Goal: Task Accomplishment & Management: Manage account settings

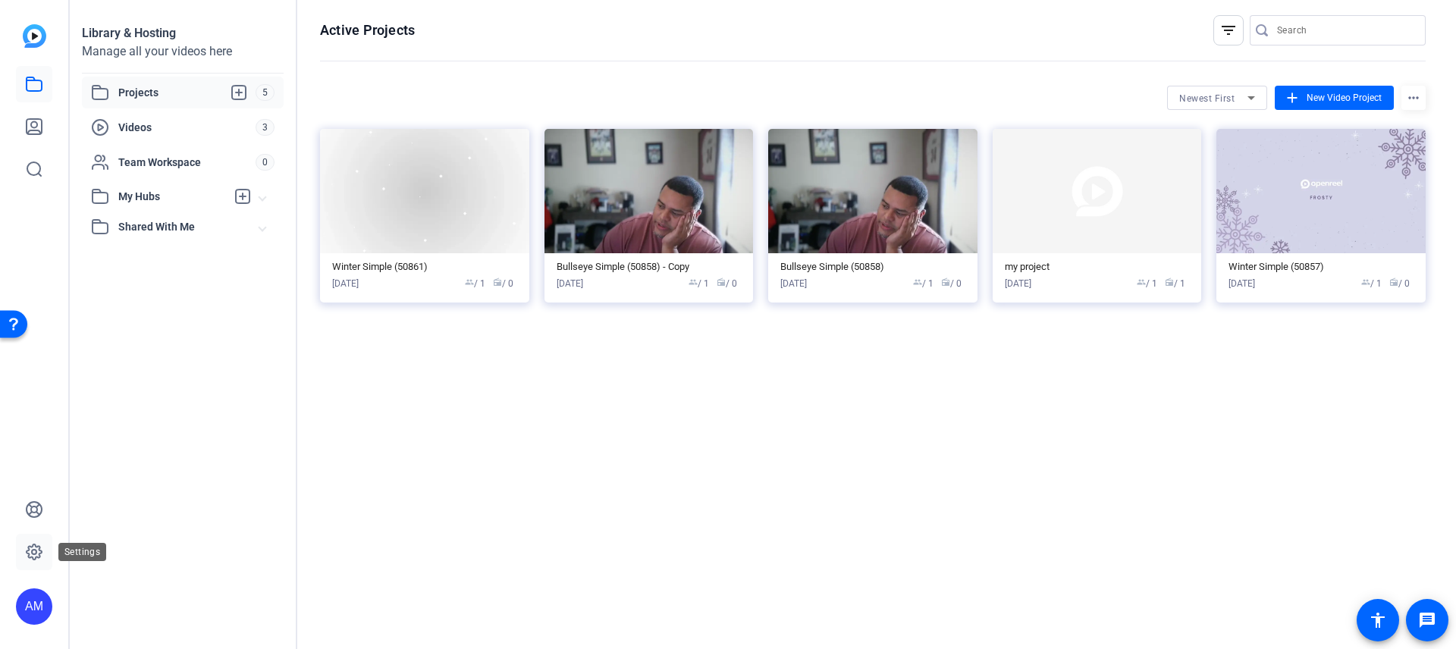
click at [35, 544] on icon at bounding box center [34, 551] width 15 height 15
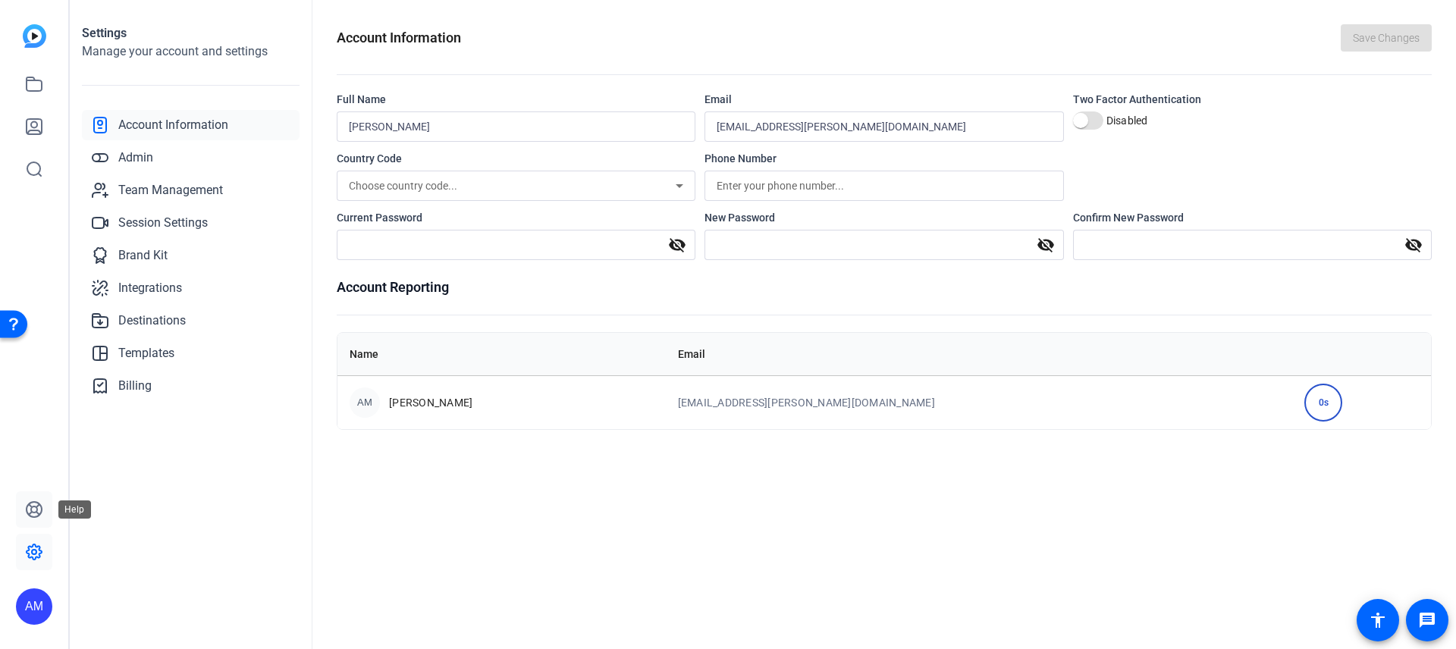
click at [27, 507] on icon at bounding box center [34, 509] width 18 height 18
click at [120, 380] on span "Billing" at bounding box center [134, 386] width 33 height 18
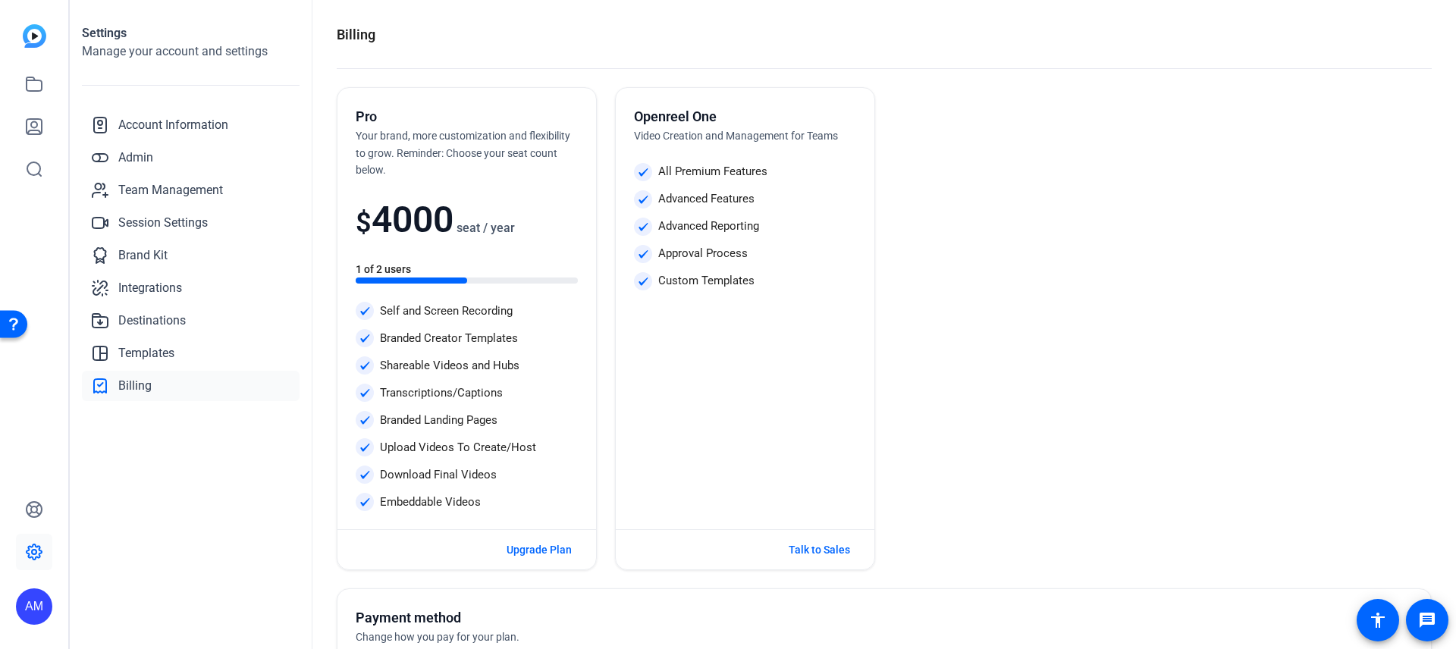
click at [379, 275] on openreel-seats-count "1 of 2 users" at bounding box center [467, 273] width 222 height 22
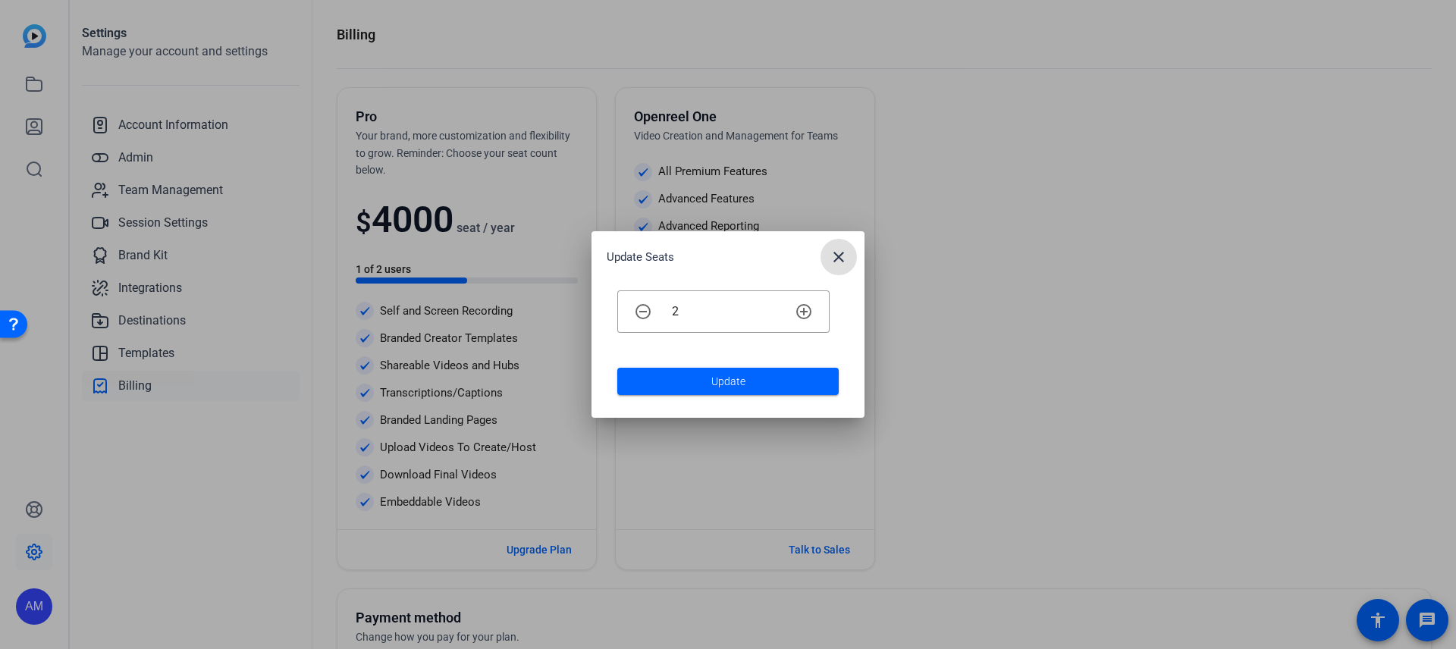
click at [847, 260] on mat-icon "close" at bounding box center [838, 257] width 18 height 18
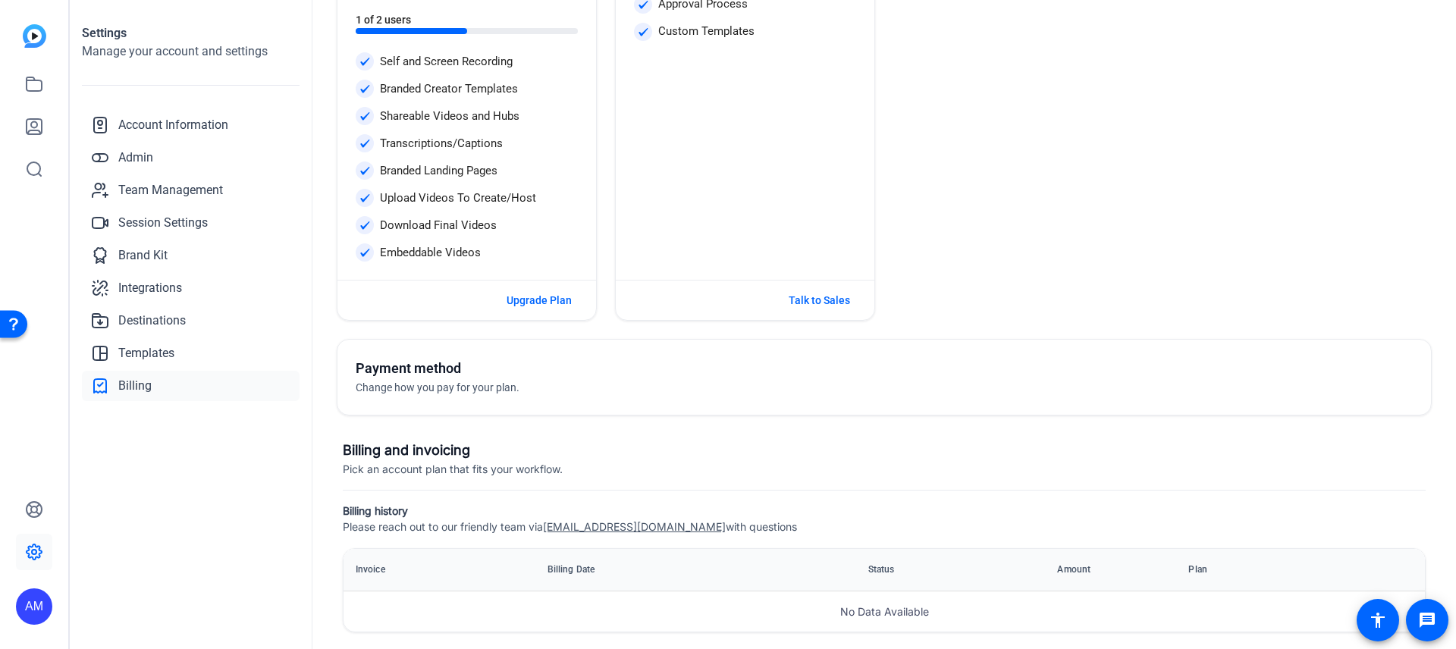
scroll to position [263, 0]
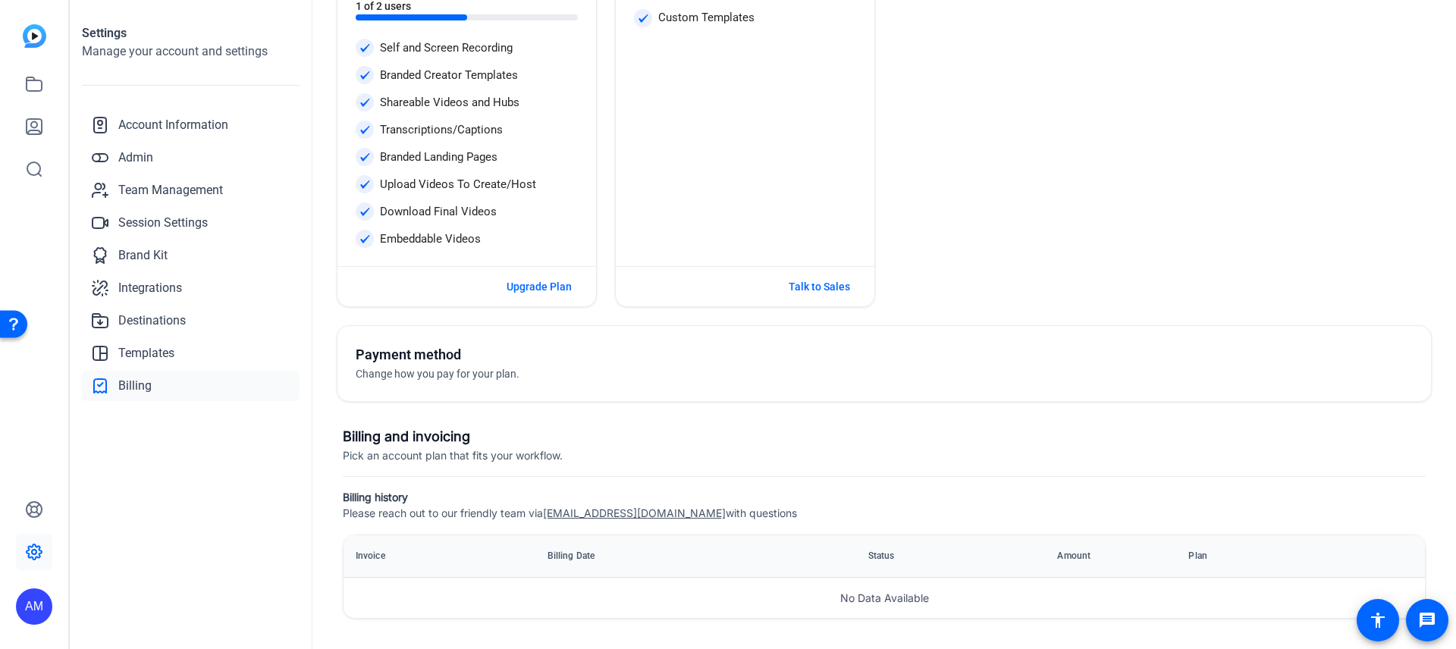
click at [421, 375] on span "Change how you pay for your plan." at bounding box center [438, 374] width 164 height 12
click at [423, 357] on h5 "Payment method" at bounding box center [620, 354] width 528 height 21
click at [423, 372] on span "Change how you pay for your plan." at bounding box center [438, 374] width 164 height 12
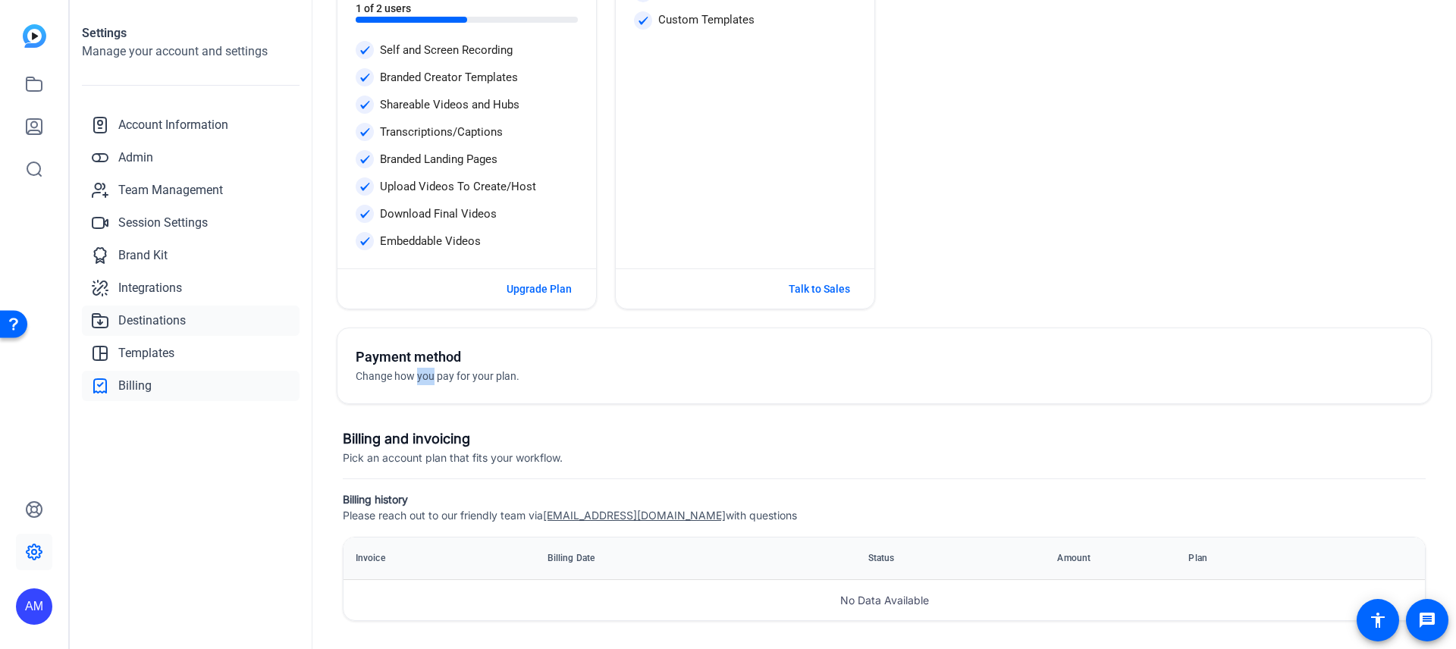
scroll to position [260, 0]
click at [171, 344] on span "Templates" at bounding box center [146, 353] width 56 height 18
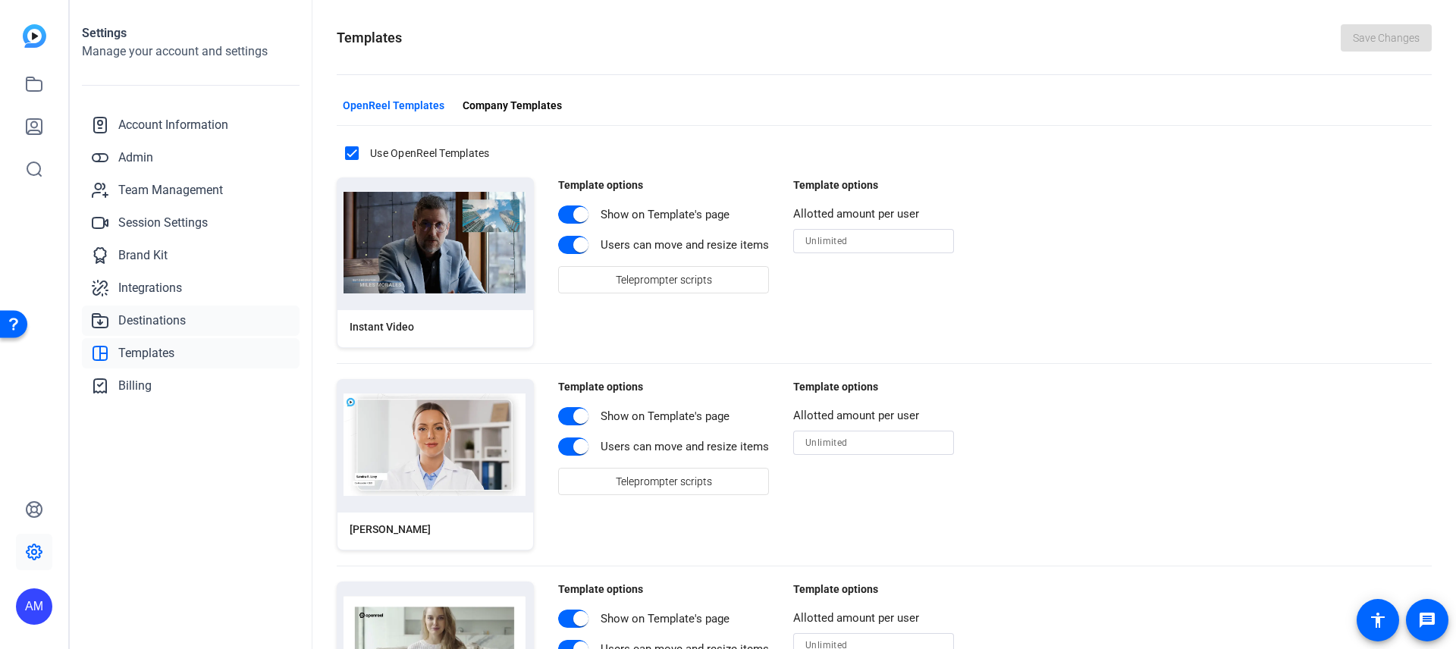
click at [168, 322] on span "Destinations" at bounding box center [151, 321] width 67 height 18
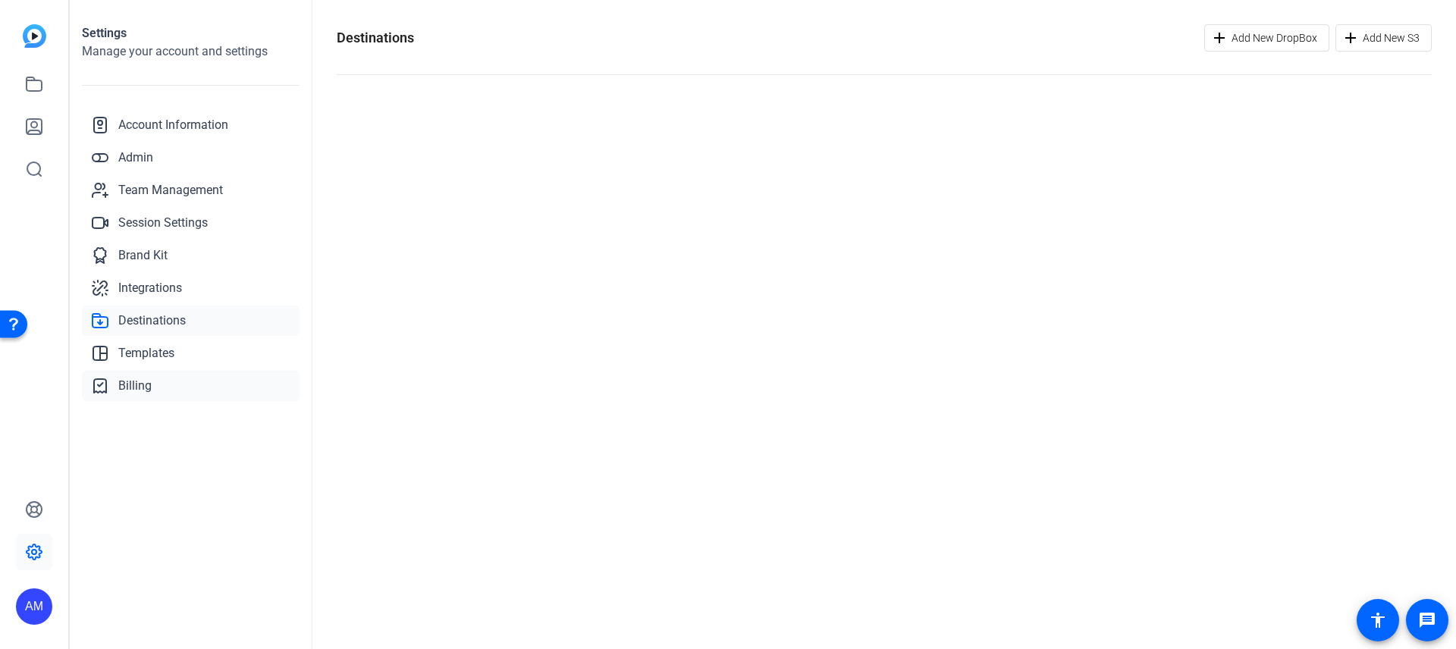
click at [149, 379] on span "Billing" at bounding box center [134, 386] width 33 height 18
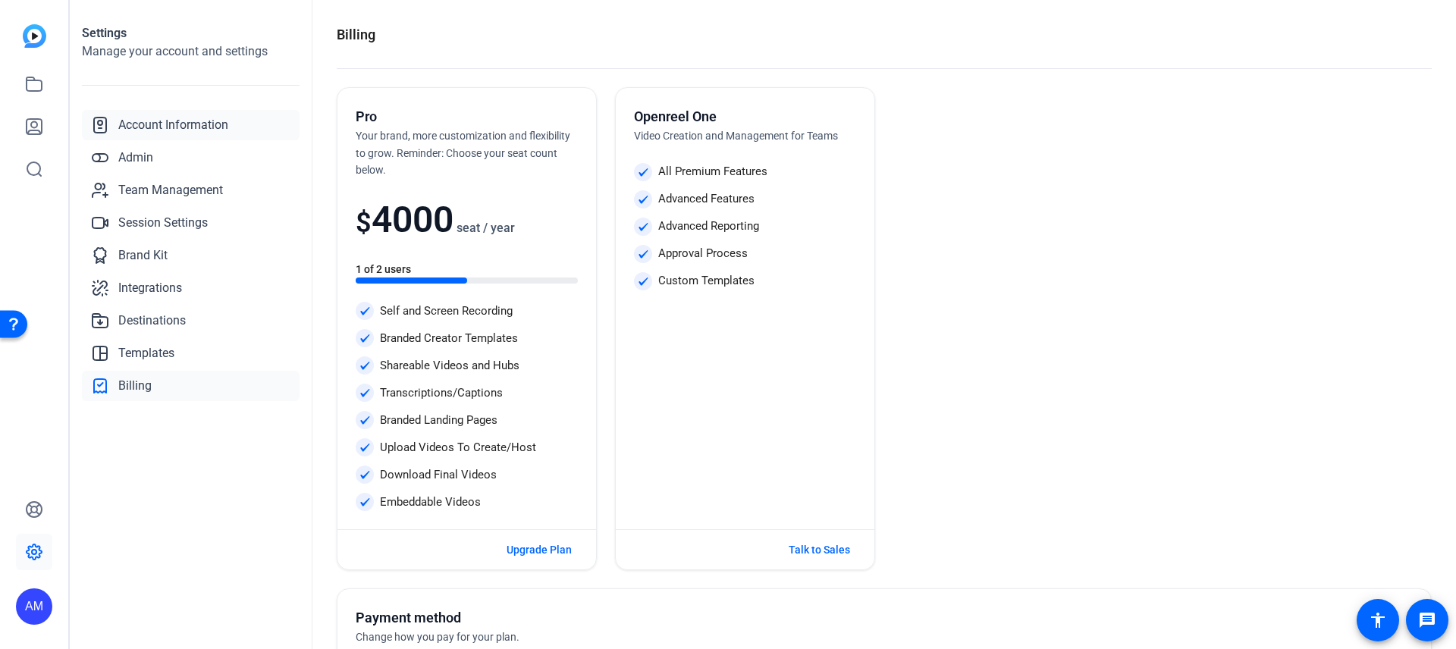
click at [202, 123] on span "Account Information" at bounding box center [173, 125] width 110 height 18
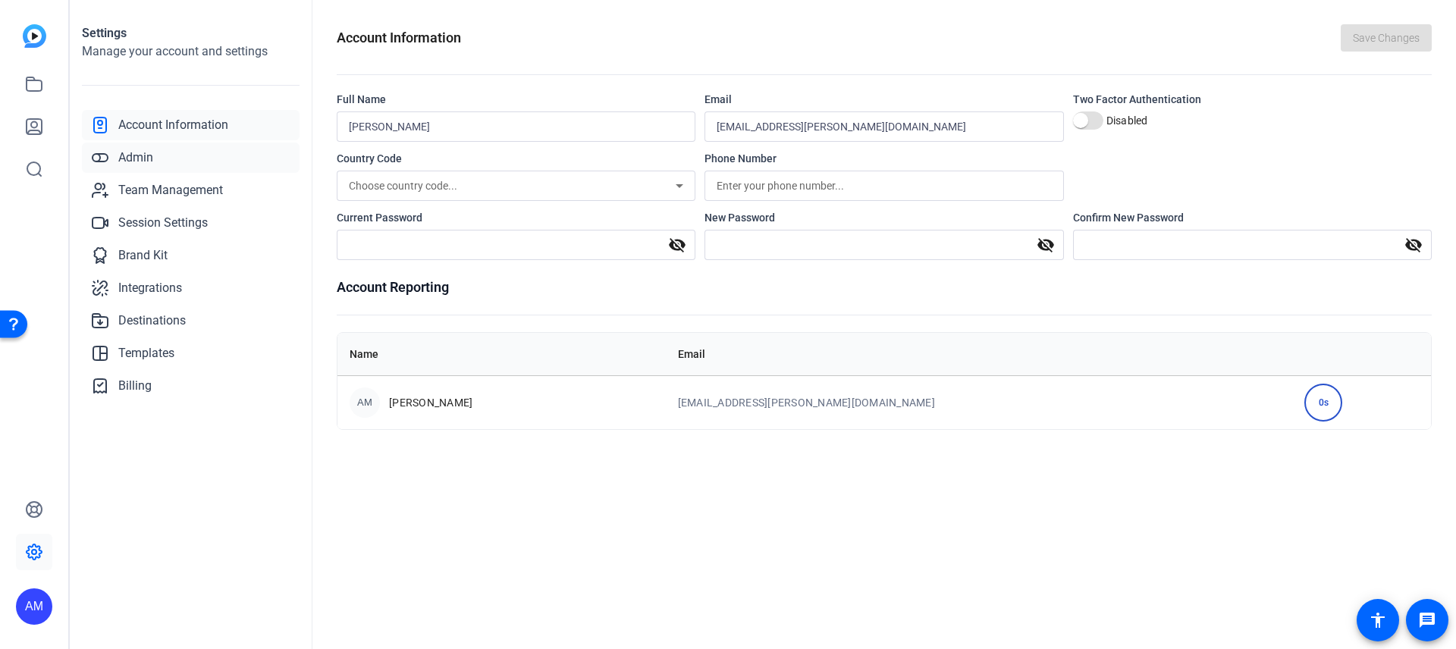
click at [127, 159] on span "Admin" at bounding box center [135, 158] width 35 height 18
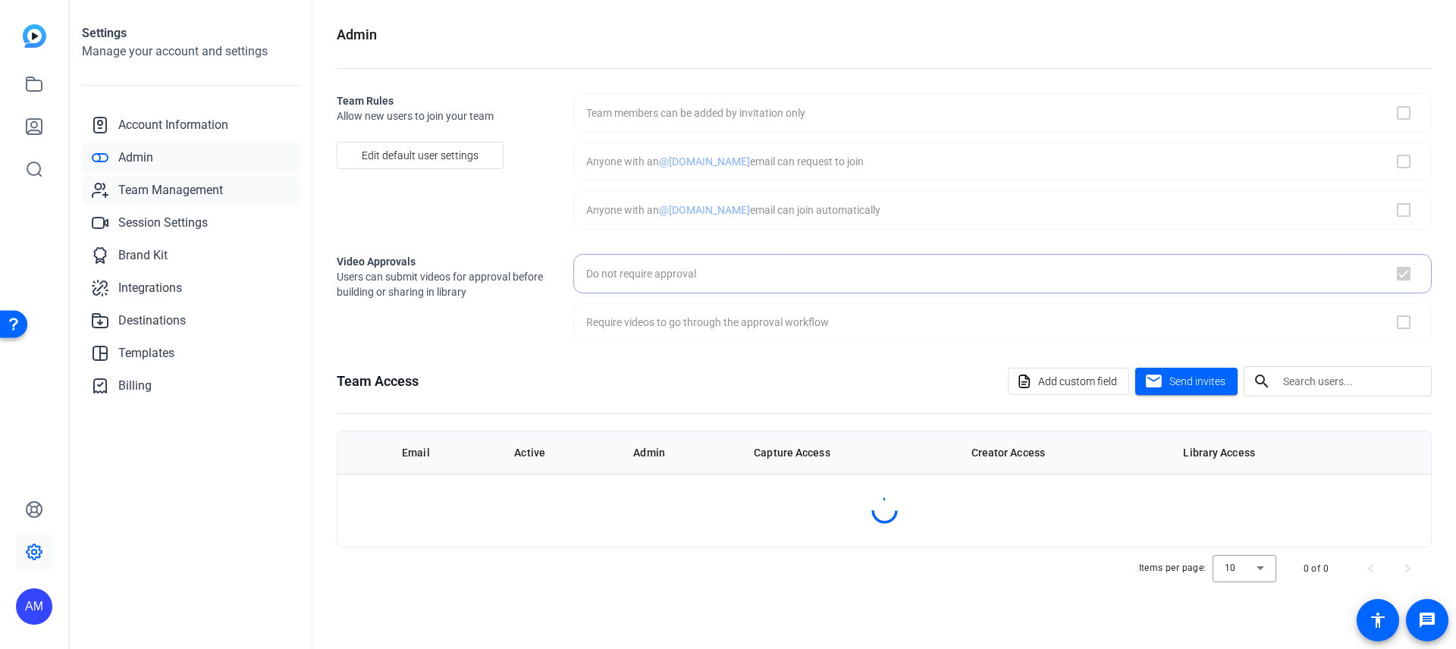
checkbox input "true"
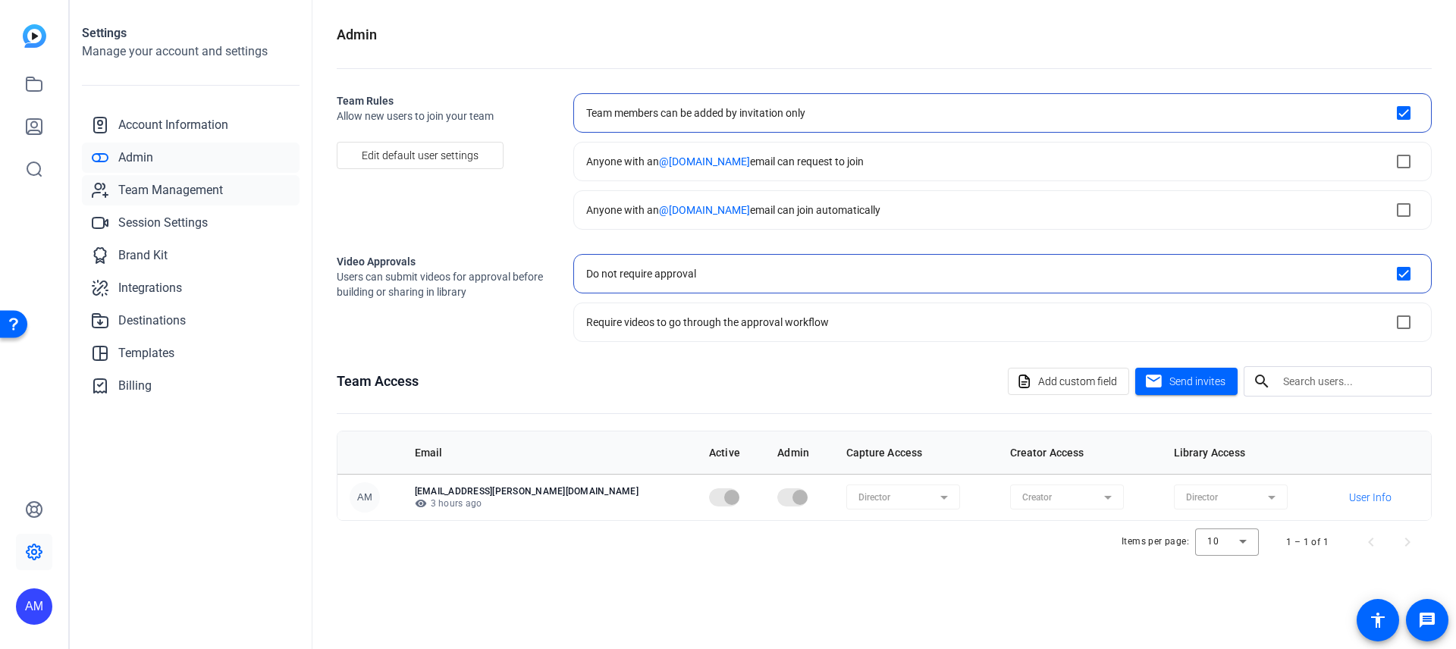
click at [204, 189] on span "Team Management" at bounding box center [170, 190] width 105 height 18
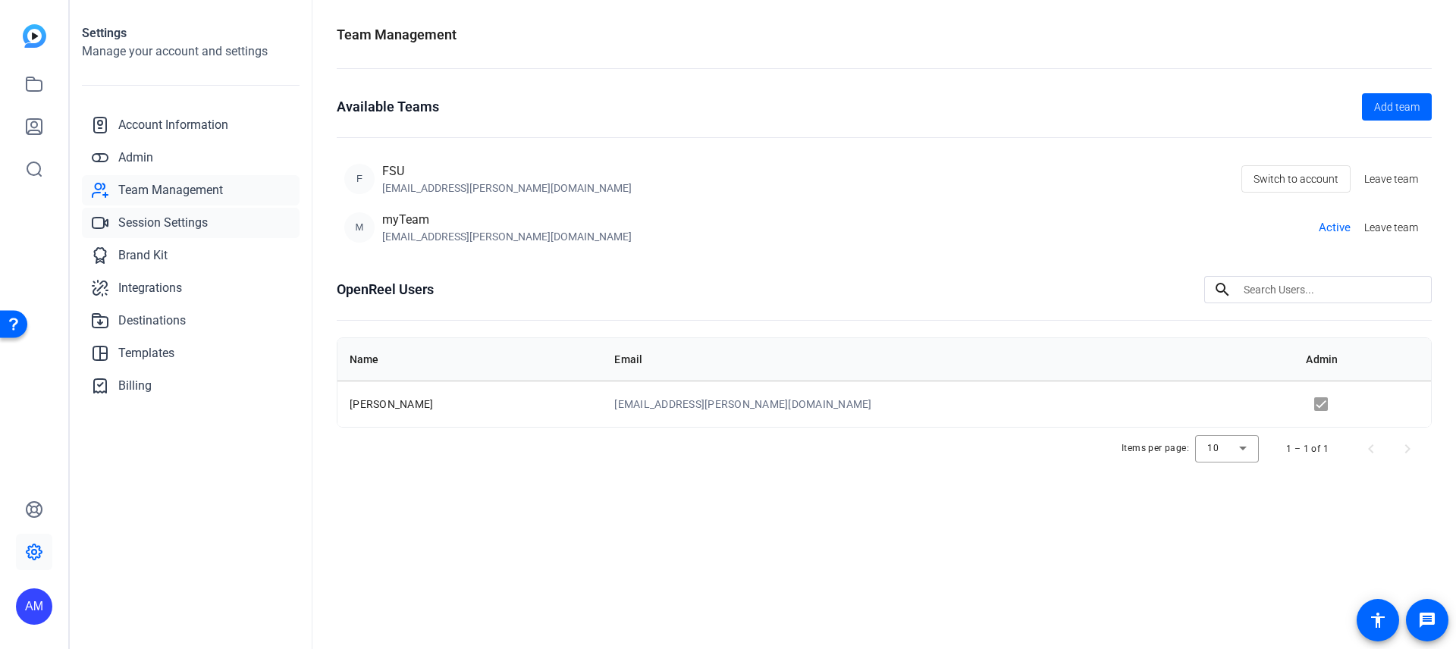
click at [187, 217] on span "Session Settings" at bounding box center [162, 223] width 89 height 18
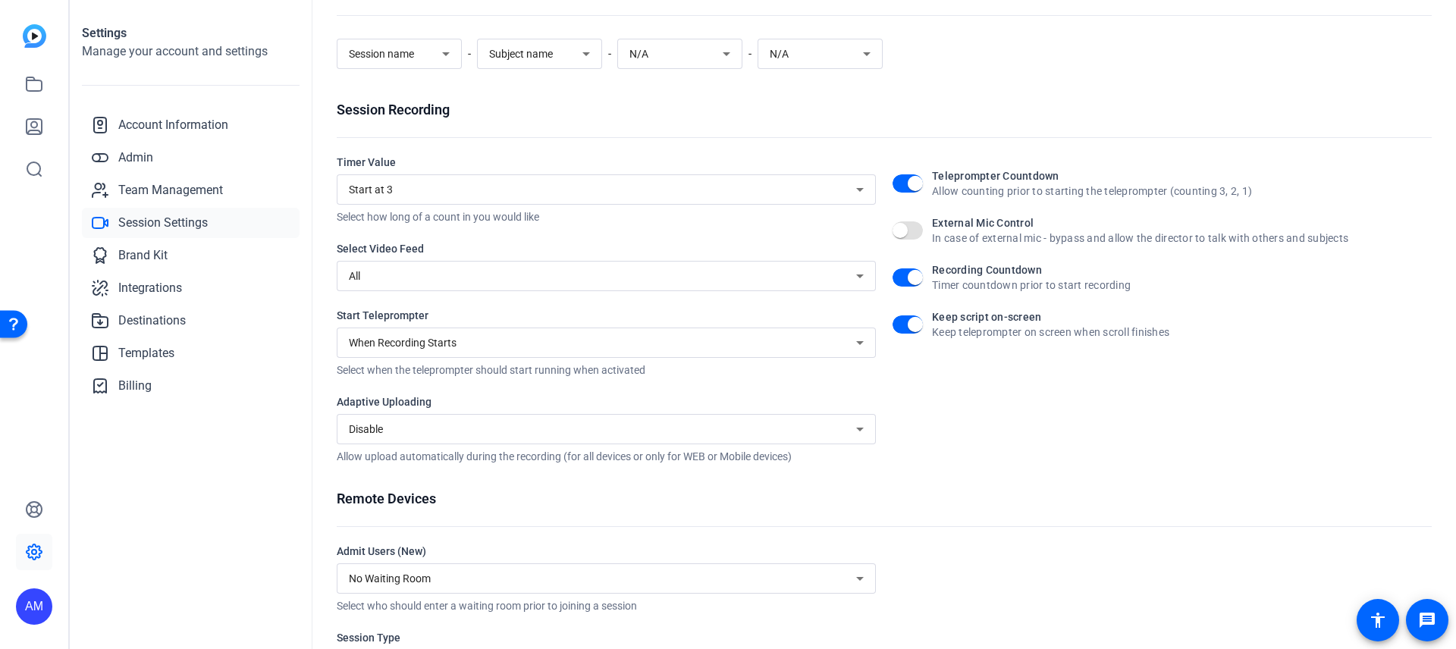
scroll to position [190, 0]
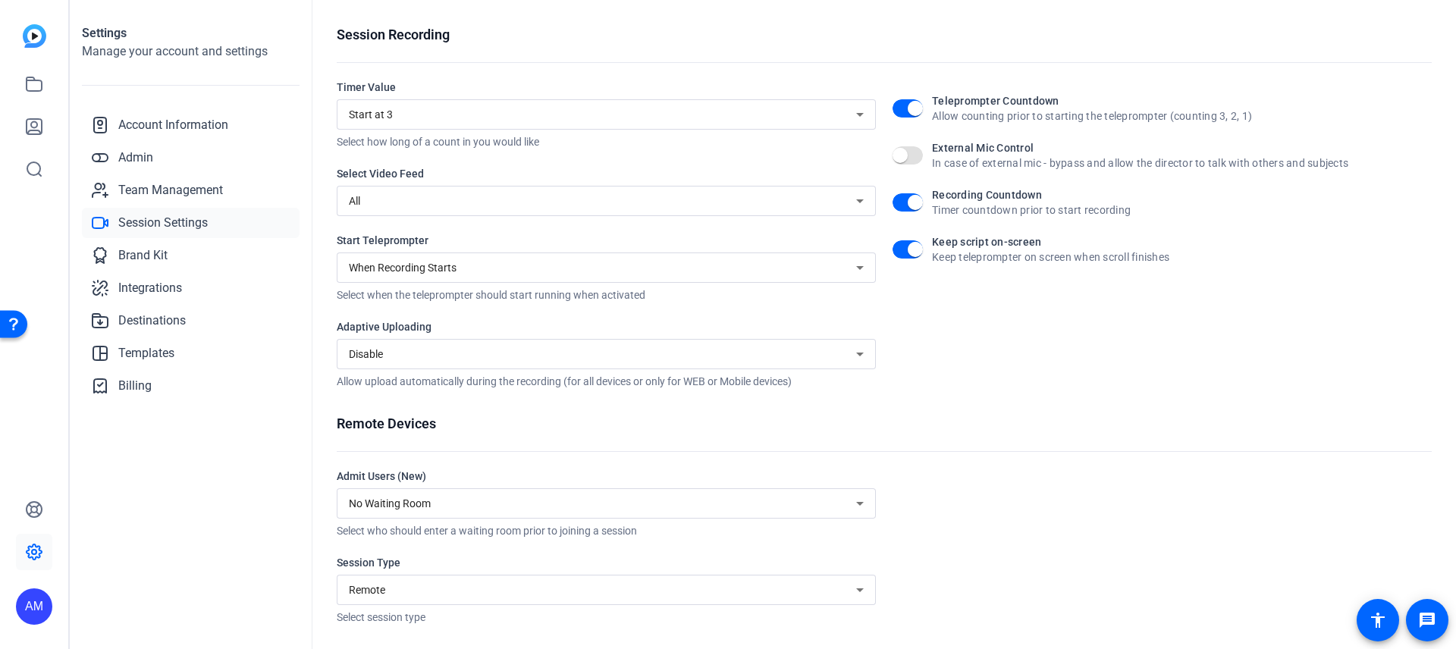
click at [127, 237] on link "Session Settings" at bounding box center [191, 223] width 218 height 30
click at [130, 250] on span "Brand Kit" at bounding box center [142, 255] width 49 height 18
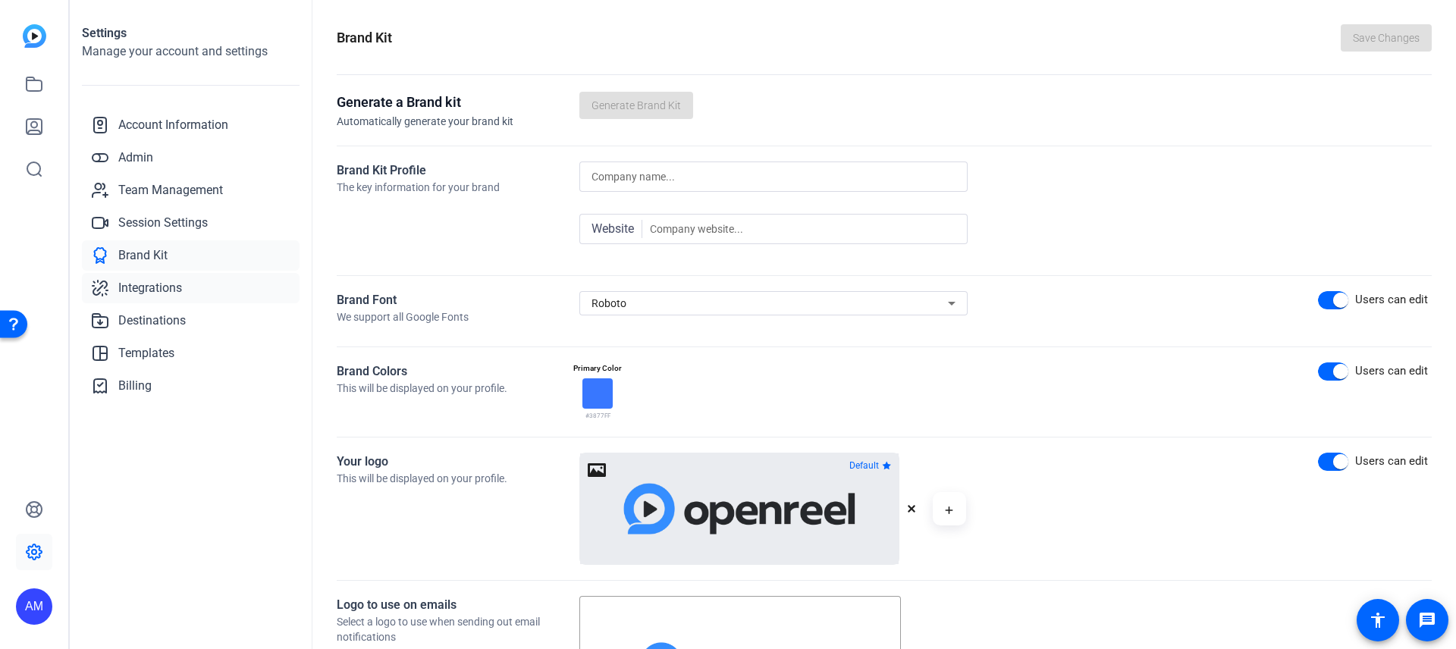
click at [131, 284] on span "Integrations" at bounding box center [150, 288] width 64 height 18
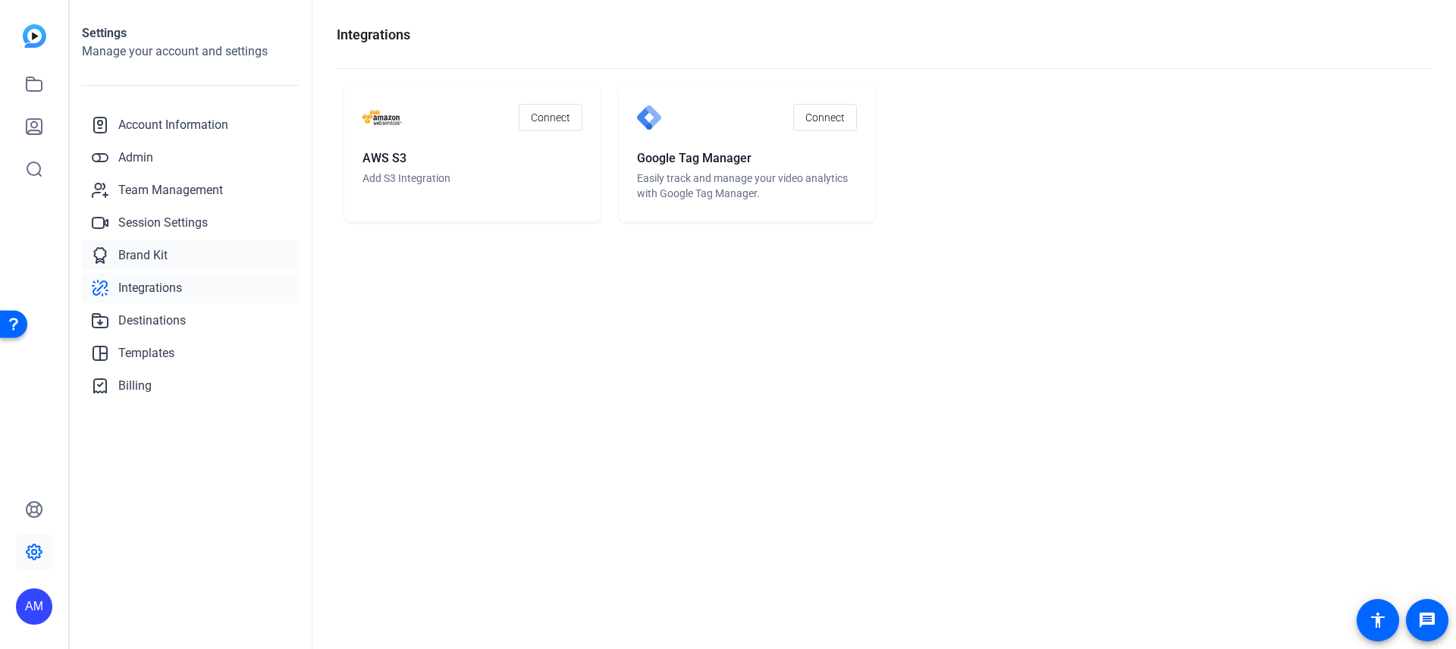
click at [150, 265] on link "Brand Kit" at bounding box center [191, 255] width 218 height 30
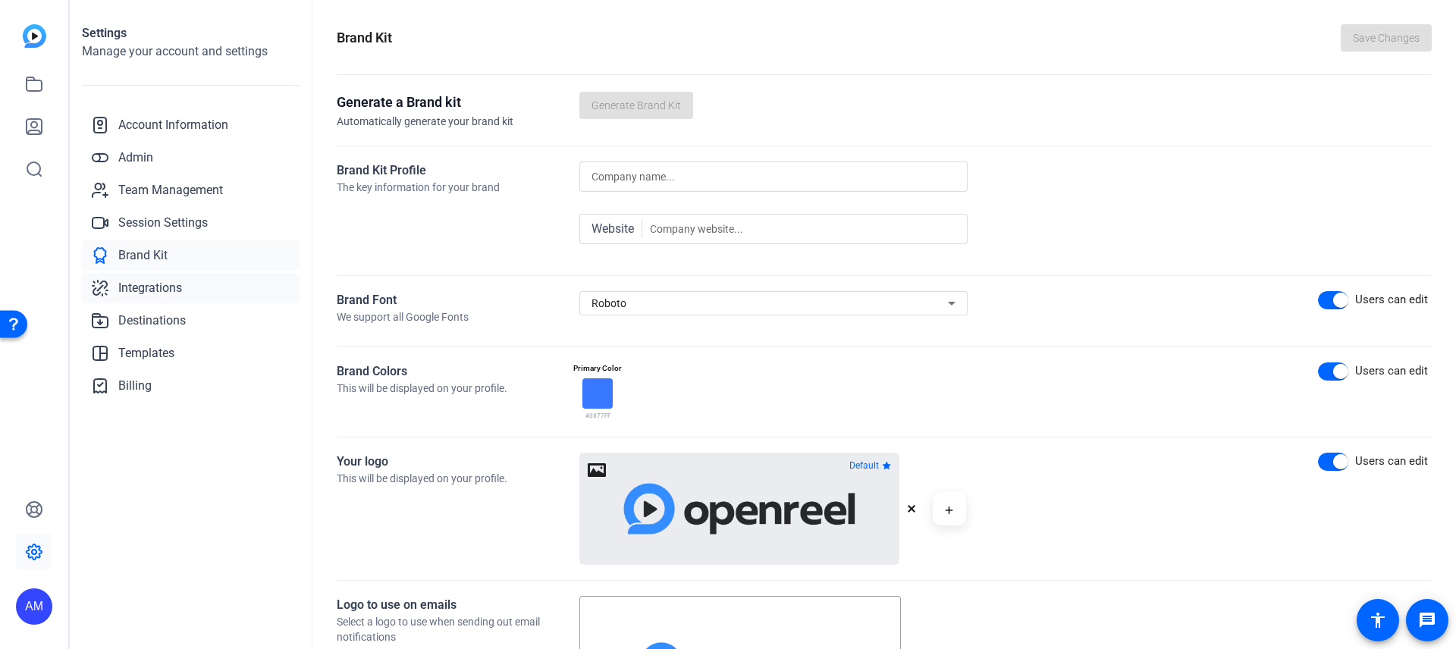
click at [163, 272] on div "Account Information Admin Team Management Session Settings Brand Kit Integratio…" at bounding box center [191, 255] width 218 height 291
click at [159, 293] on span "Integrations" at bounding box center [150, 288] width 64 height 18
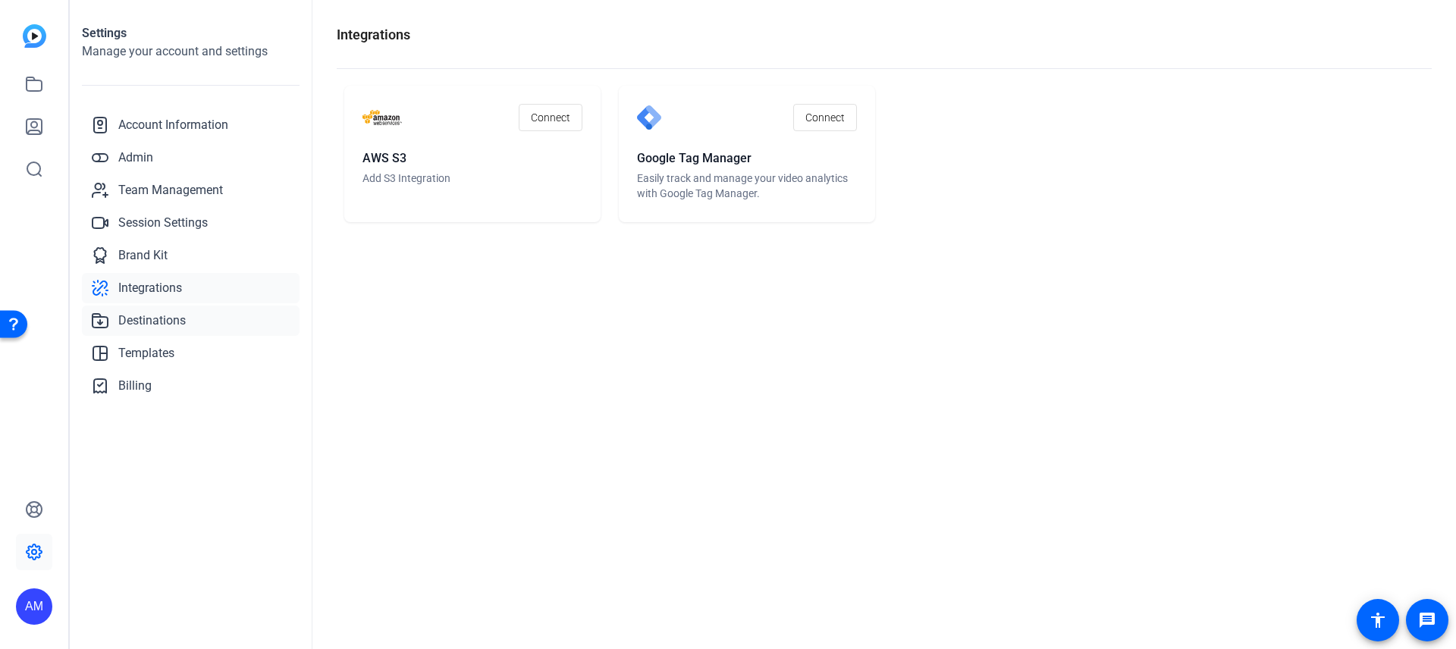
click at [160, 323] on span "Destinations" at bounding box center [151, 321] width 67 height 18
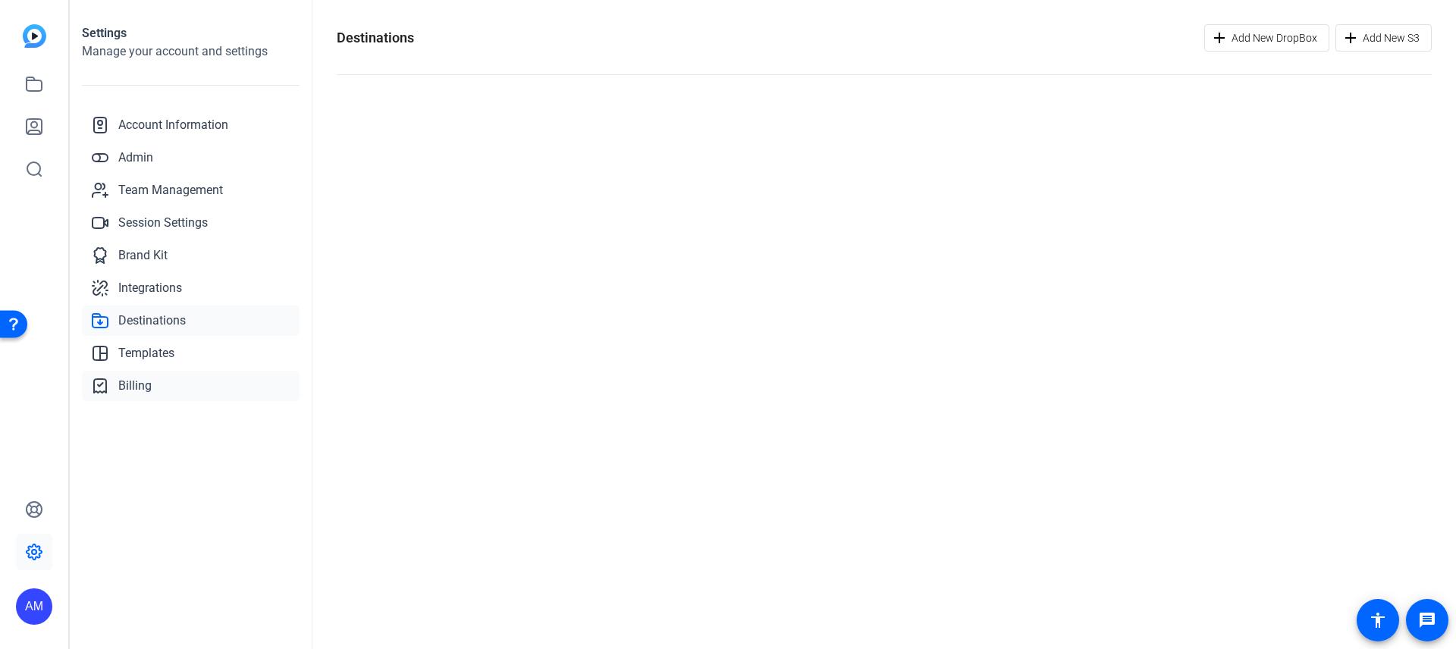
click at [125, 383] on span "Billing" at bounding box center [134, 386] width 33 height 18
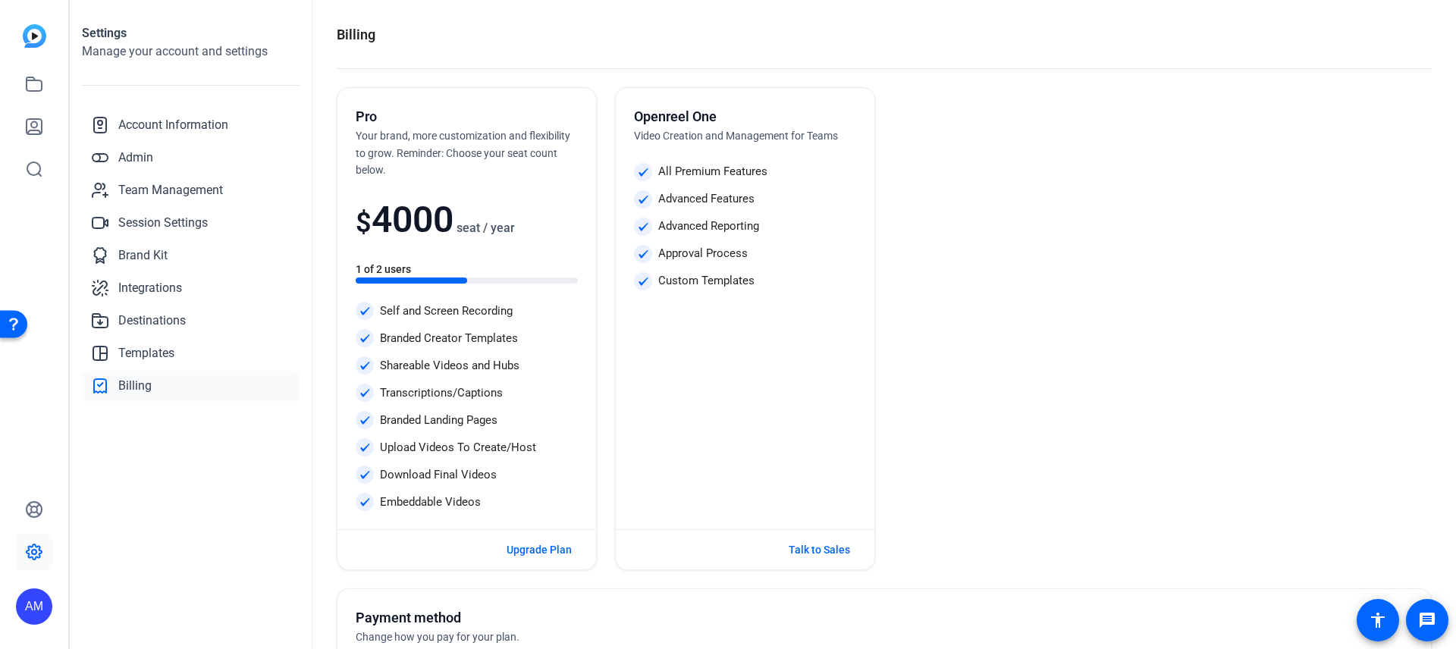
click at [131, 382] on span "Billing" at bounding box center [134, 386] width 33 height 18
click at [32, 603] on div "AM" at bounding box center [34, 606] width 36 height 36
click at [289, 510] on div at bounding box center [728, 324] width 1456 height 649
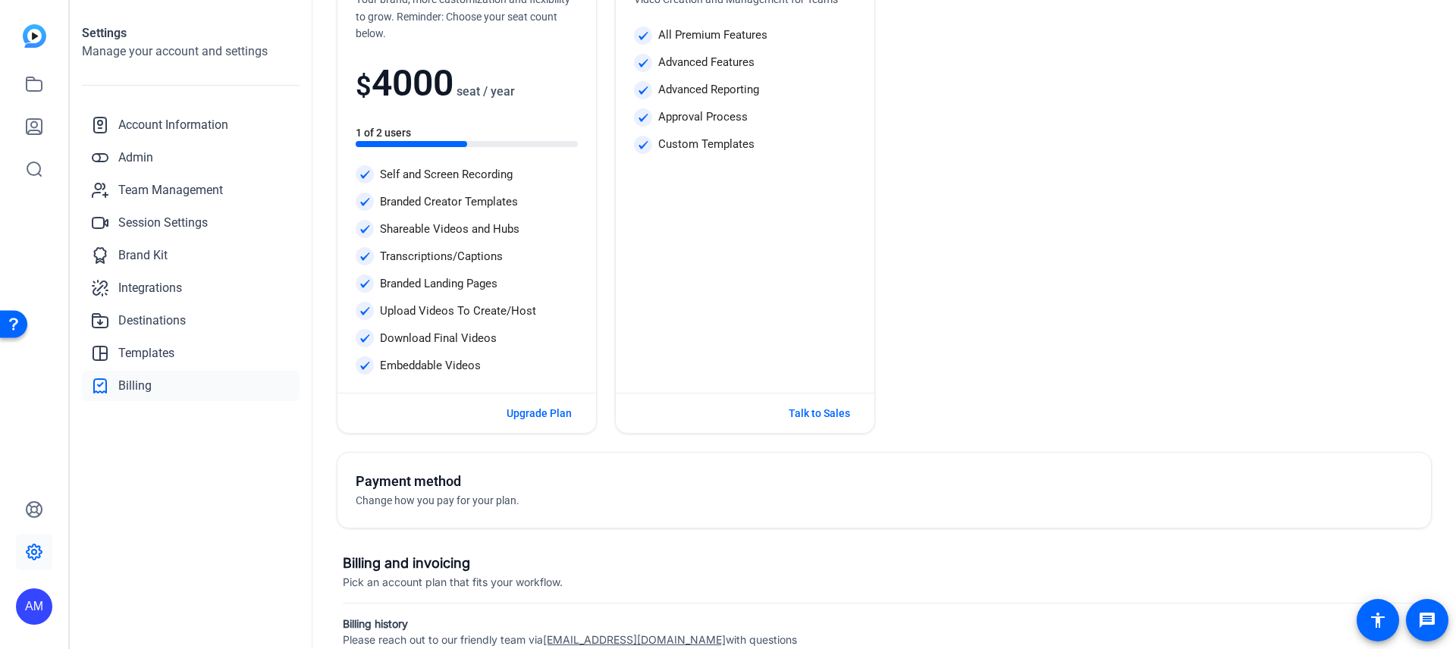
scroll to position [263, 0]
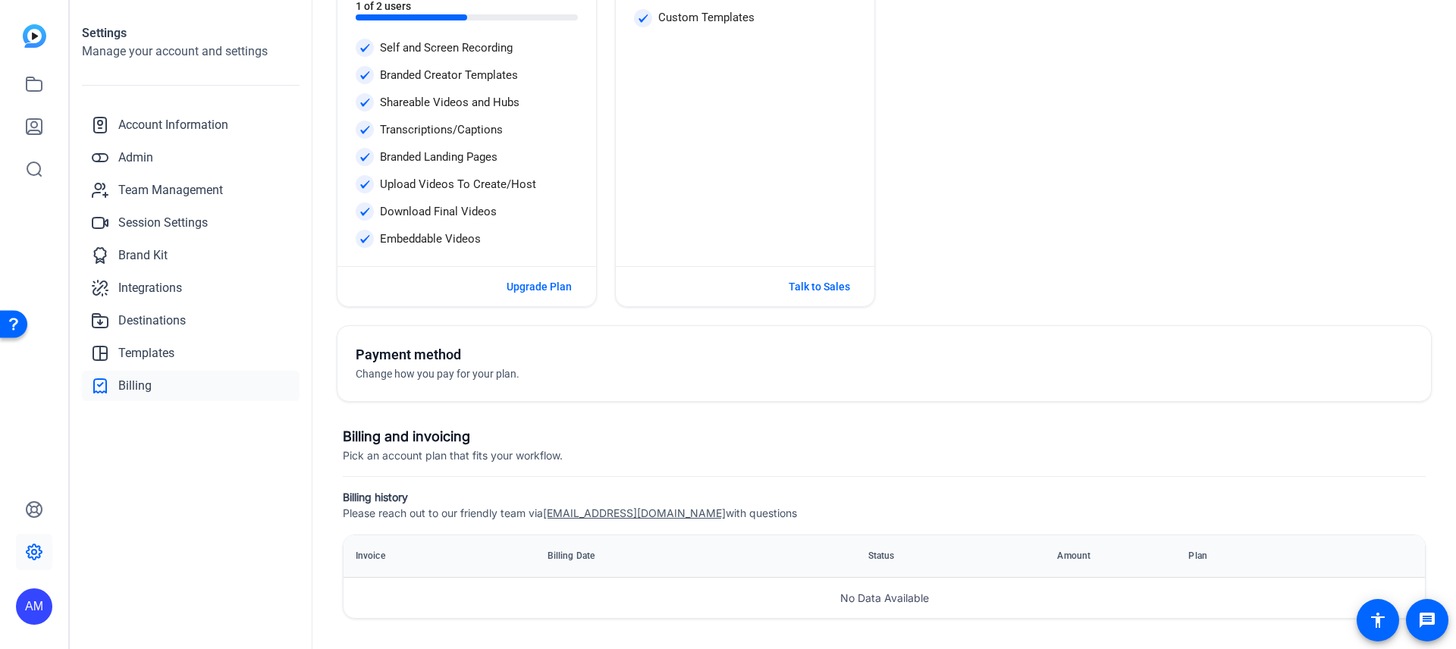
click at [437, 373] on span "Change how you pay for your plan." at bounding box center [438, 374] width 164 height 12
click at [437, 372] on span "Change how you pay for your plan." at bounding box center [438, 374] width 164 height 12
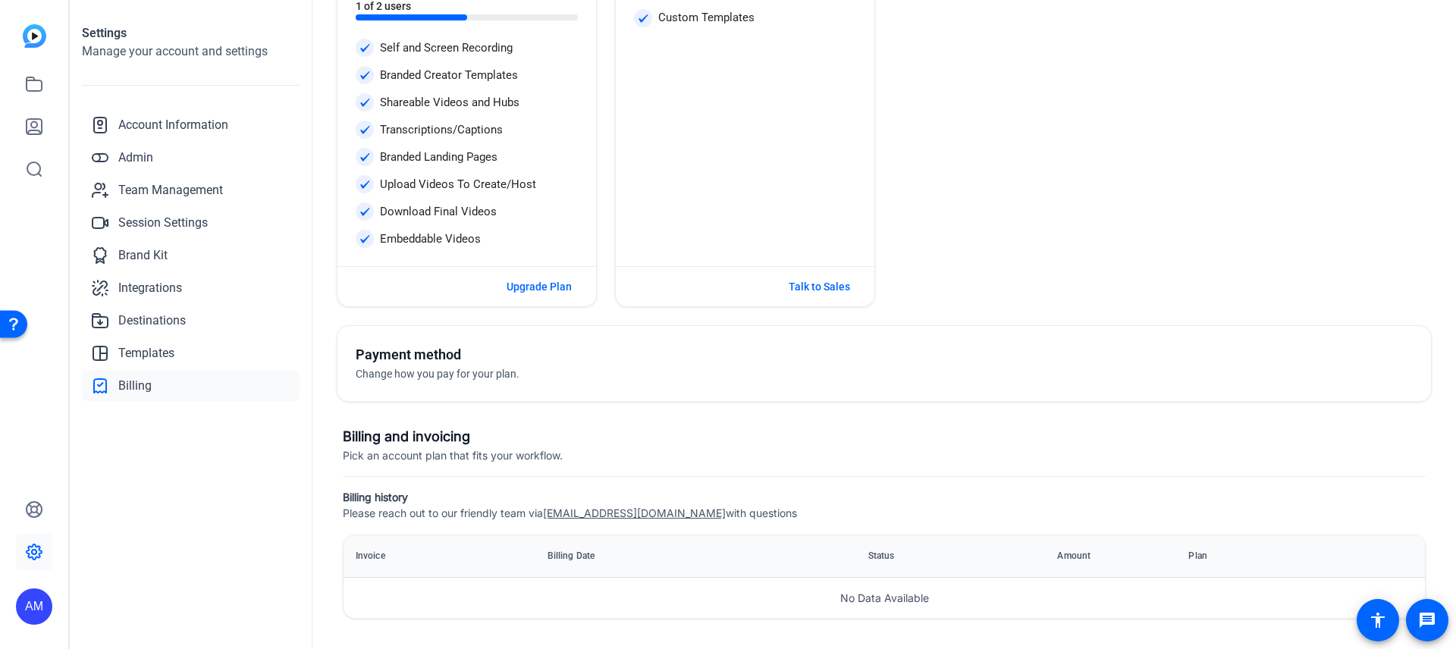
click at [389, 457] on span "Pick an account plan that fits your workflow." at bounding box center [453, 455] width 220 height 13
click at [453, 456] on span "Pick an account plan that fits your workflow." at bounding box center [453, 455] width 220 height 13
click at [481, 457] on span "Pick an account plan that fits your workflow." at bounding box center [453, 455] width 220 height 13
click at [488, 456] on span "Pick an account plan that fits your workflow." at bounding box center [453, 455] width 220 height 13
click at [37, 44] on img at bounding box center [35, 36] width 24 height 24
